Goal: Task Accomplishment & Management: Use online tool/utility

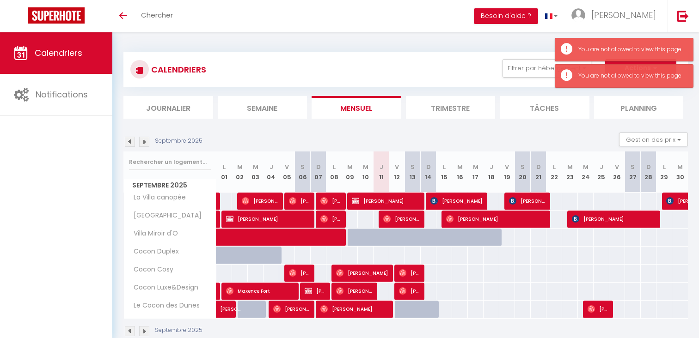
scroll to position [32, 0]
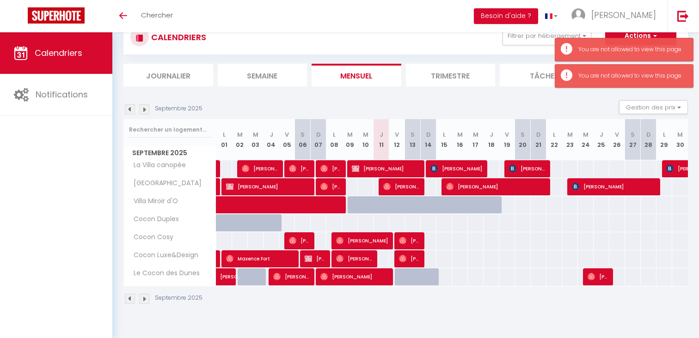
click at [357, 101] on div "Septembre 2025 Gestion des prix Nb Nuits minimum Règles Disponibilité" at bounding box center [405, 109] width 565 height 19
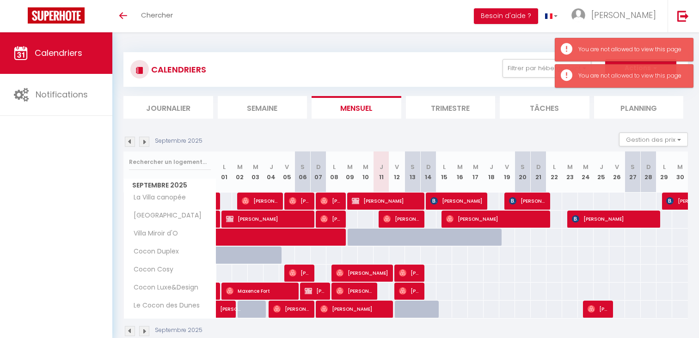
scroll to position [32, 0]
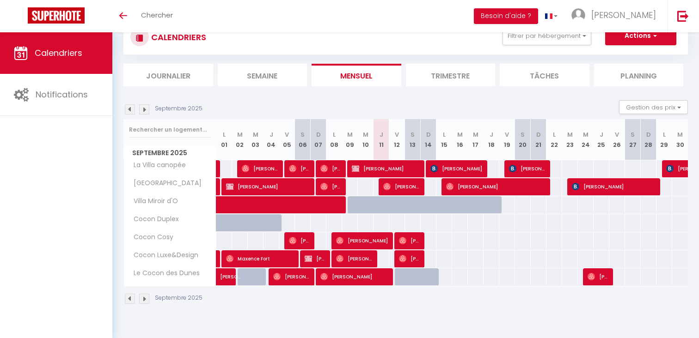
click at [354, 96] on section "Septembre 2025 Gestion des prix Nb Nuits minimum Règles Disponibilité Septembre…" at bounding box center [405, 202] width 565 height 223
